Goal: Transaction & Acquisition: Register for event/course

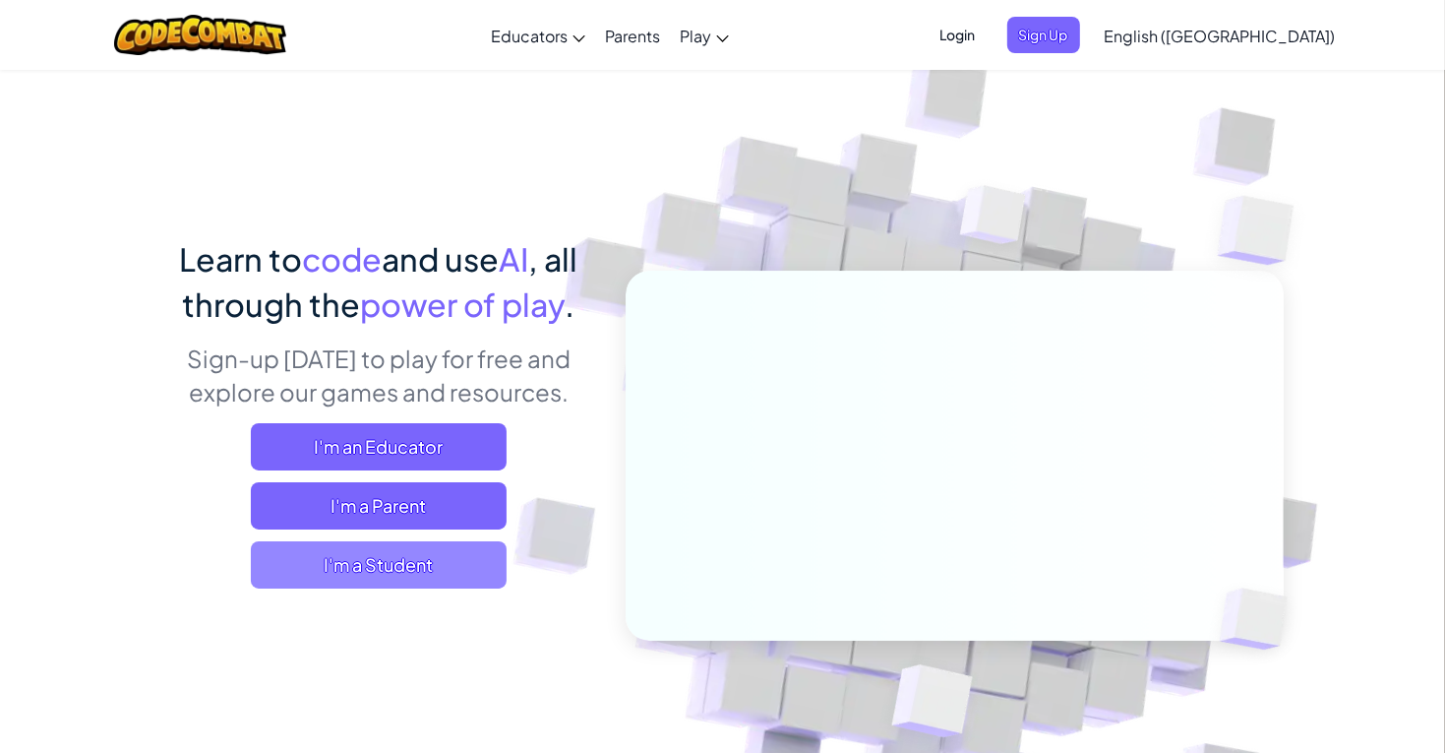
click at [473, 561] on span "I'm a Student" at bounding box center [379, 564] width 256 height 47
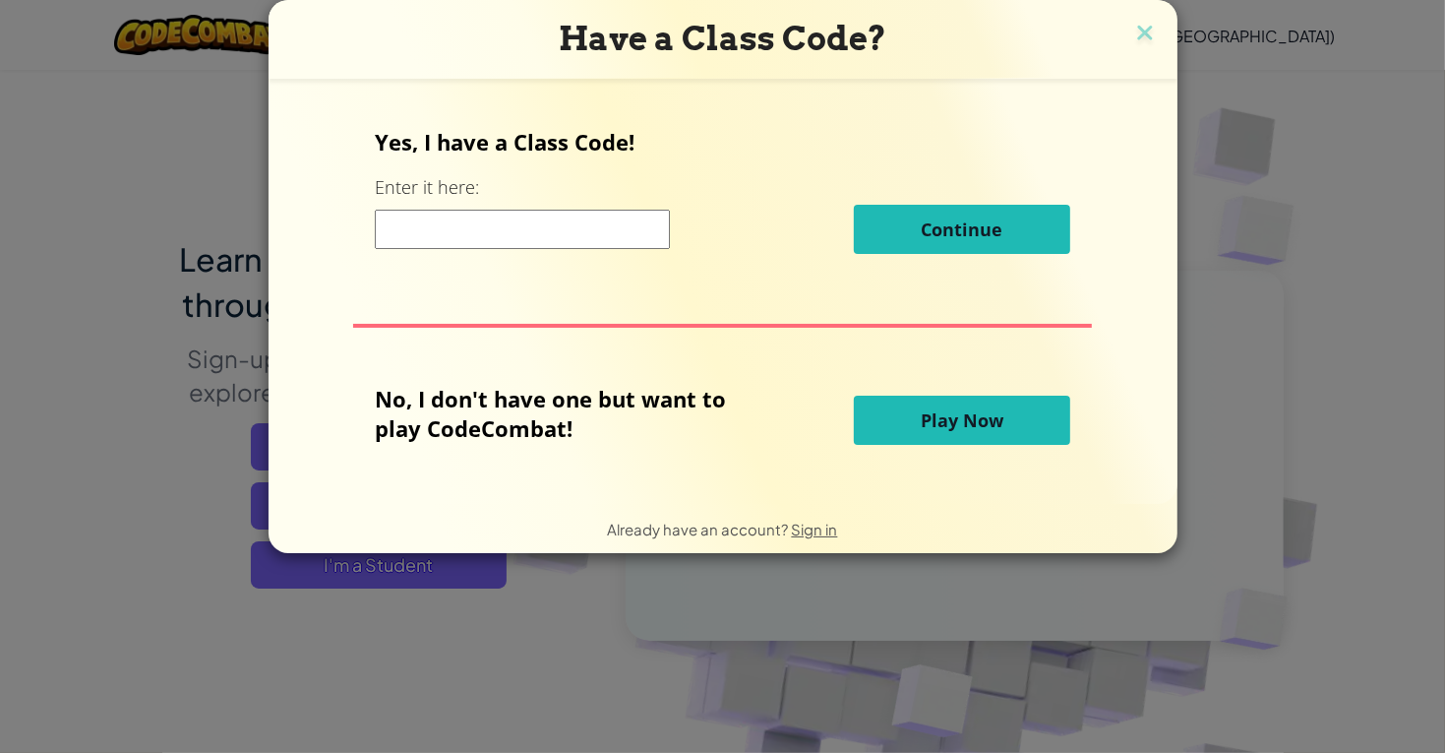
click at [66, 370] on div "Have a Class Code? Yes, I have a Class Code! Enter it here: Continue No, I don'…" at bounding box center [722, 376] width 1445 height 753
click at [1146, 30] on img at bounding box center [1145, 35] width 26 height 30
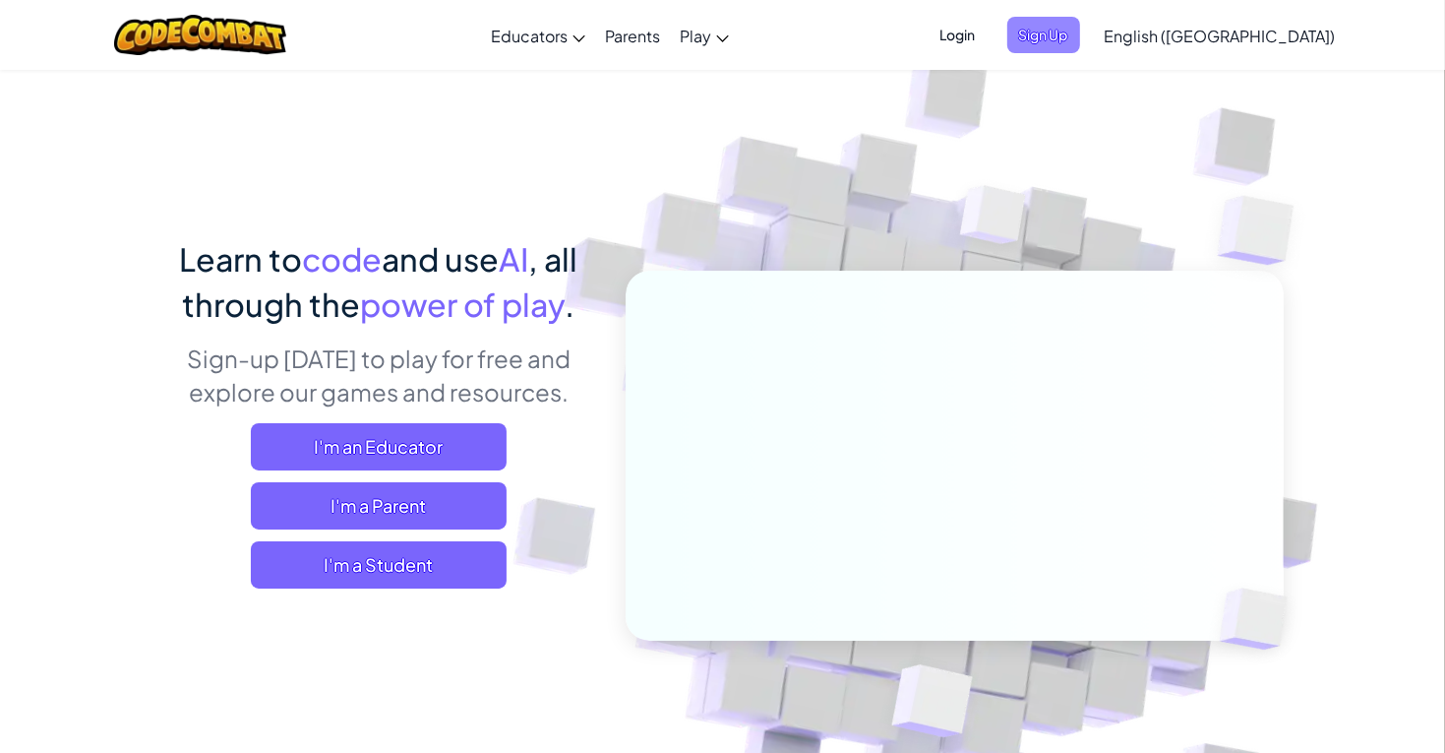
click at [1080, 34] on span "Sign Up" at bounding box center [1043, 35] width 73 height 36
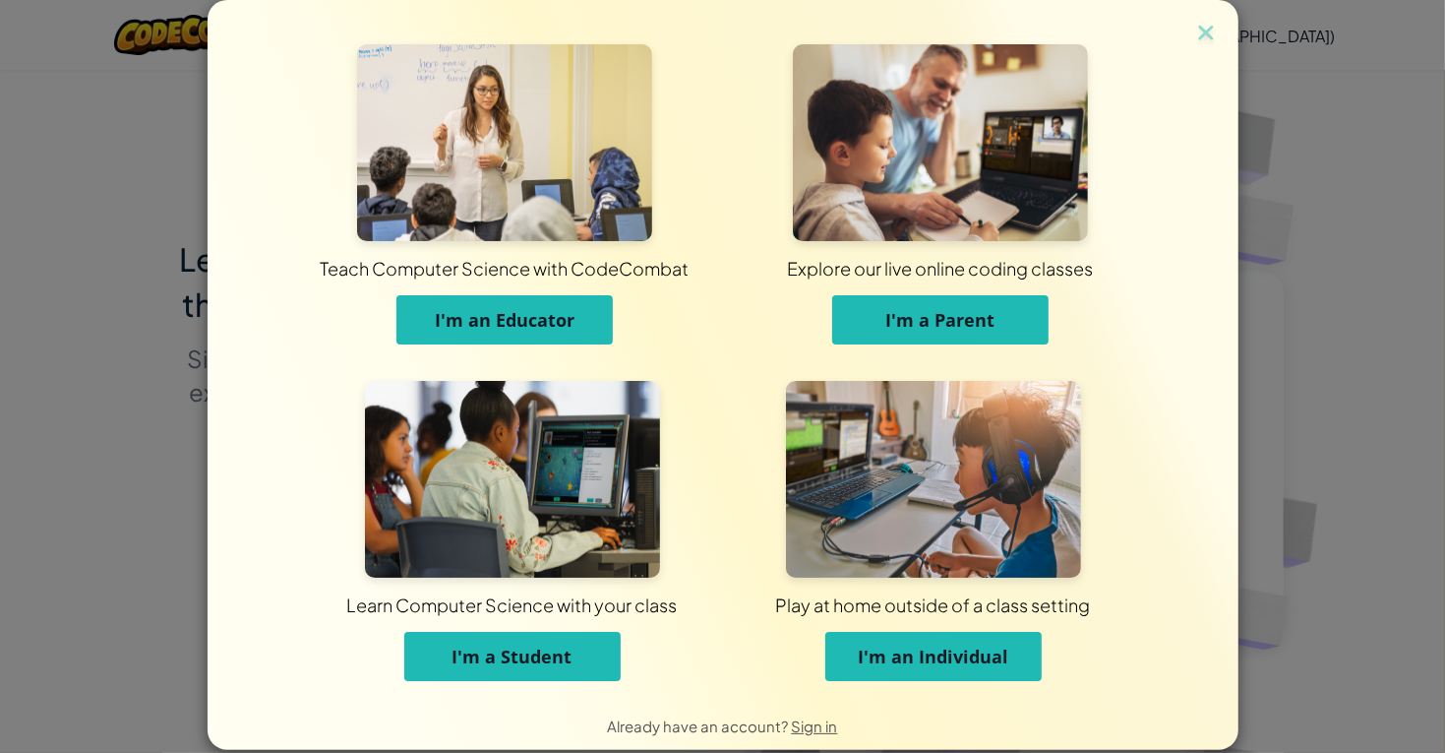
click at [525, 680] on button "I'm a Student" at bounding box center [512, 656] width 216 height 49
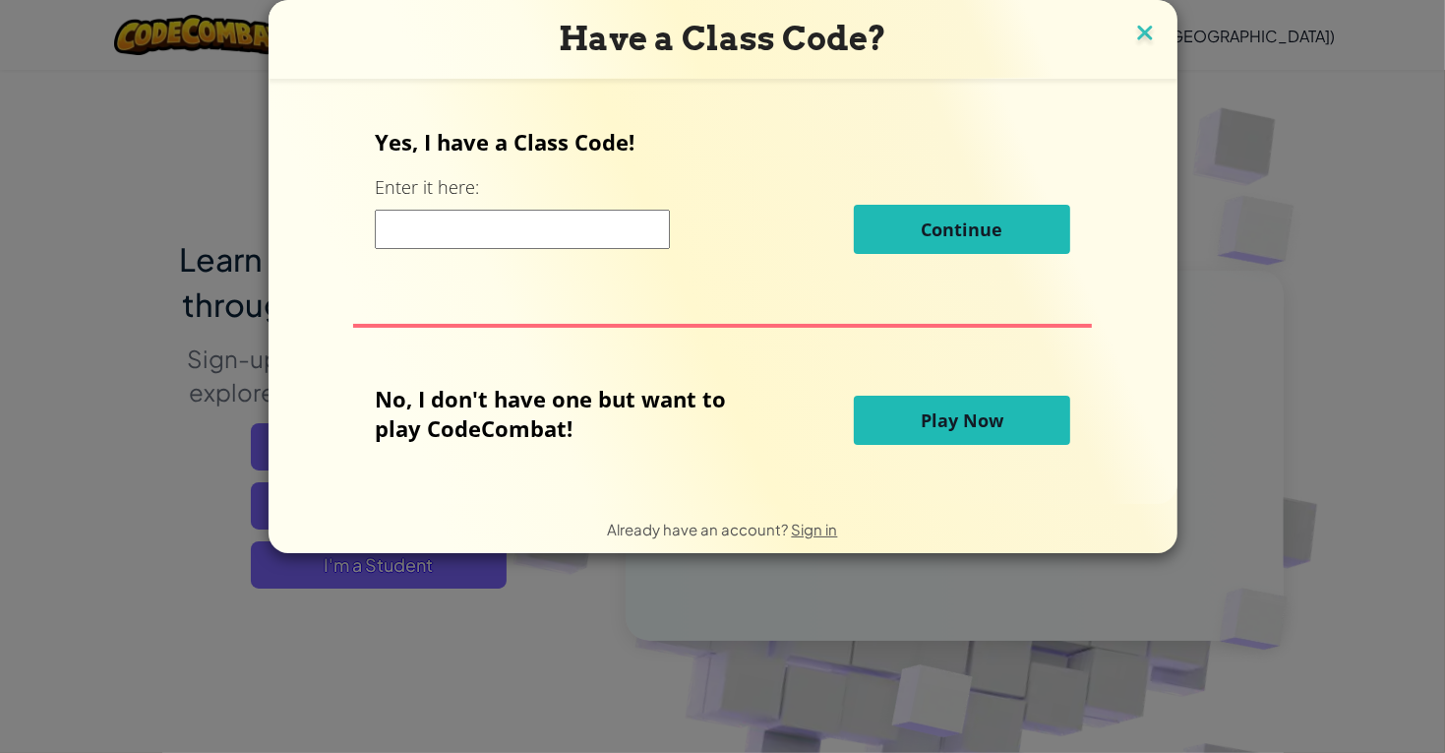
click at [1133, 28] on img at bounding box center [1145, 35] width 26 height 30
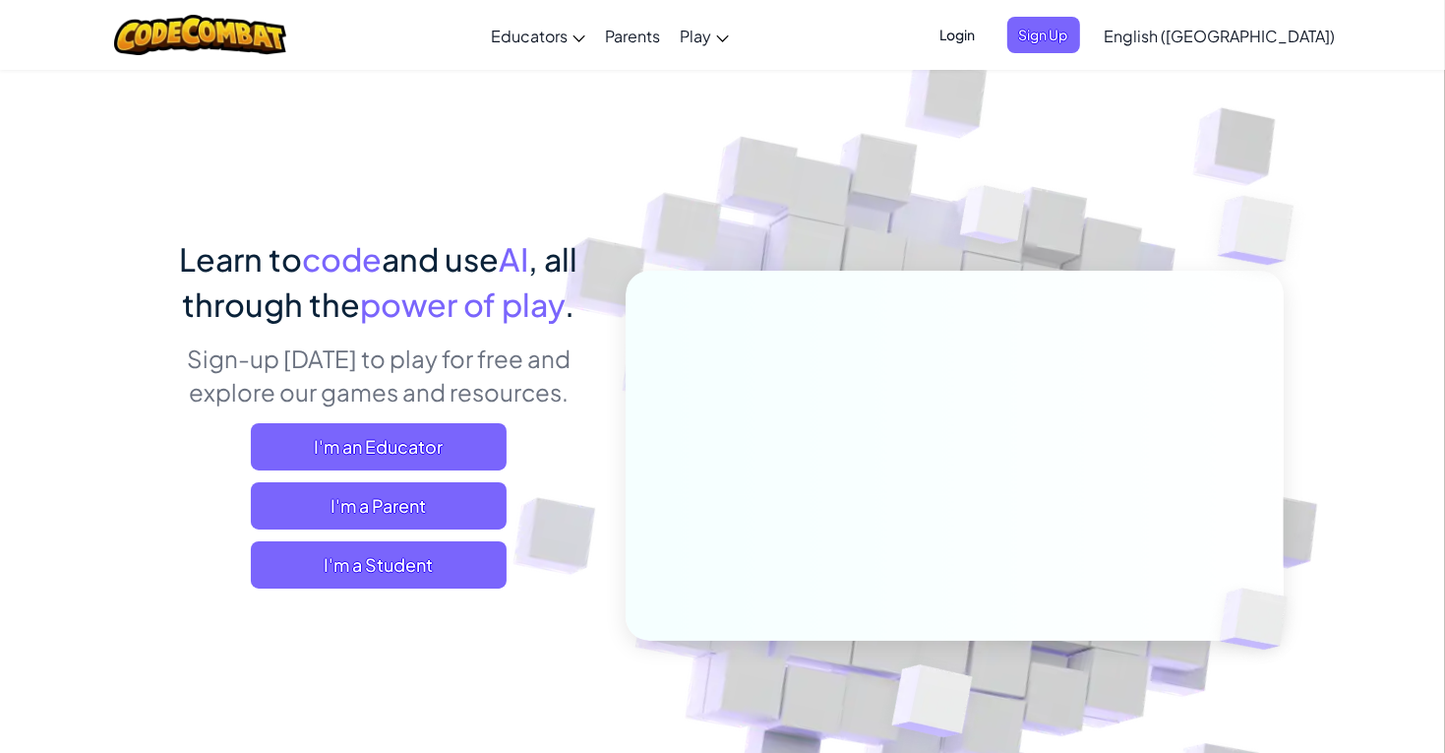
click at [988, 33] on span "Login" at bounding box center [958, 35] width 59 height 36
